Goal: Information Seeking & Learning: Check status

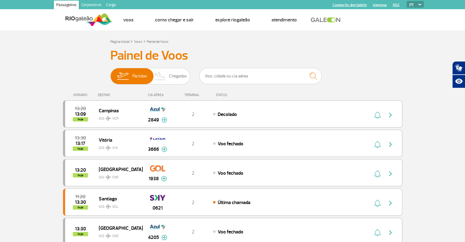
click at [181, 77] on span "Chegadas" at bounding box center [178, 76] width 18 height 16
click at [110, 73] on input "Partidas Chegadas" at bounding box center [110, 73] width 0 height 0
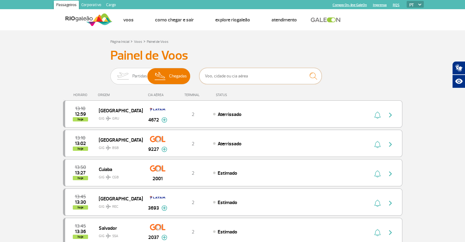
click at [224, 77] on input "text" at bounding box center [260, 76] width 122 height 16
type input "confins"
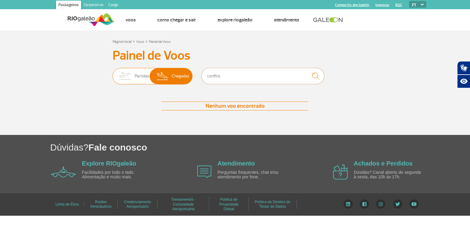
drag, startPoint x: 225, startPoint y: 77, endPoint x: 181, endPoint y: 75, distance: 44.1
click at [181, 75] on div "Partidas Chegadas confins" at bounding box center [235, 77] width 245 height 18
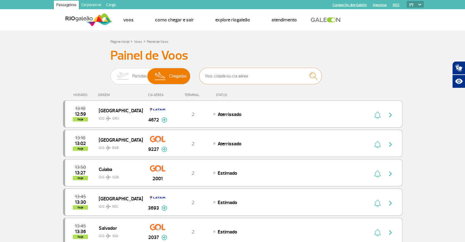
click at [250, 73] on input "text" at bounding box center [260, 76] width 122 height 16
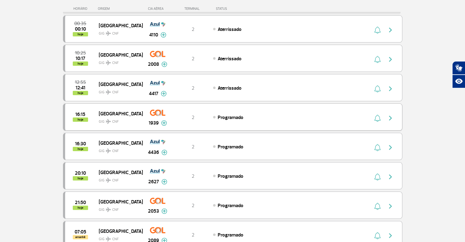
scroll to position [90, 0]
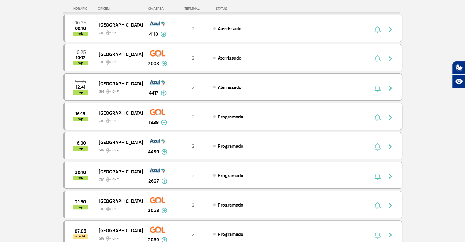
type input "CNF"
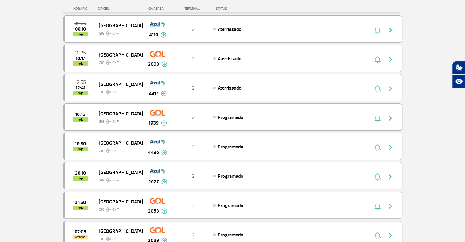
click at [124, 119] on span "GIG CNF" at bounding box center [118, 120] width 39 height 9
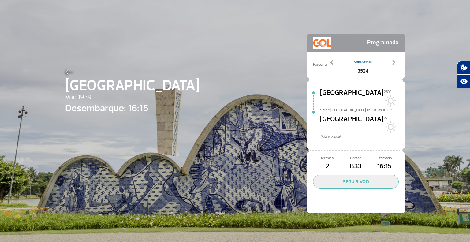
click at [138, 110] on span "Desembarque: 16:15" at bounding box center [132, 108] width 134 height 15
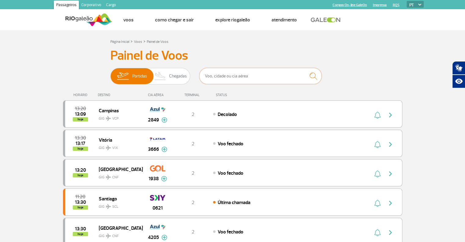
click at [257, 77] on input "text" at bounding box center [260, 76] width 122 height 16
type input "CNF"
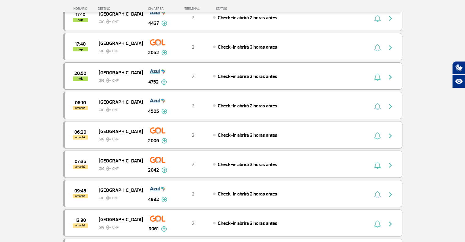
scroll to position [161, 0]
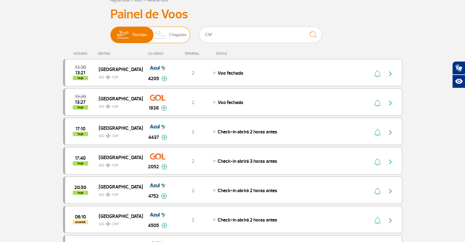
click at [167, 32] on img at bounding box center [160, 35] width 18 height 16
click at [110, 32] on input "Partidas Chegadas" at bounding box center [110, 32] width 0 height 0
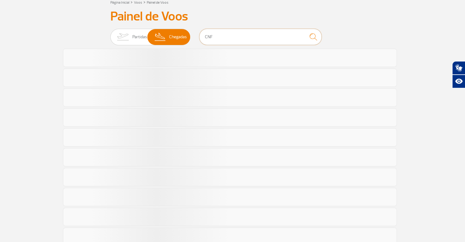
click at [234, 38] on input "CNF" at bounding box center [260, 37] width 122 height 16
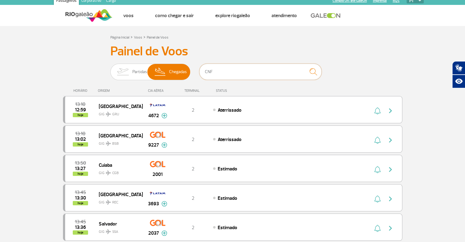
scroll to position [0, 0]
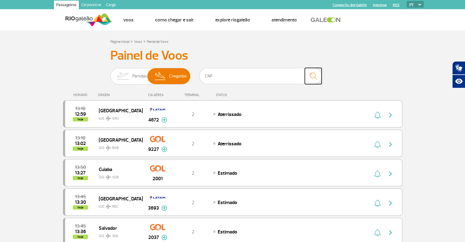
click at [314, 76] on img "submit" at bounding box center [313, 76] width 13 height 13
